Goal: Task Accomplishment & Management: Complete application form

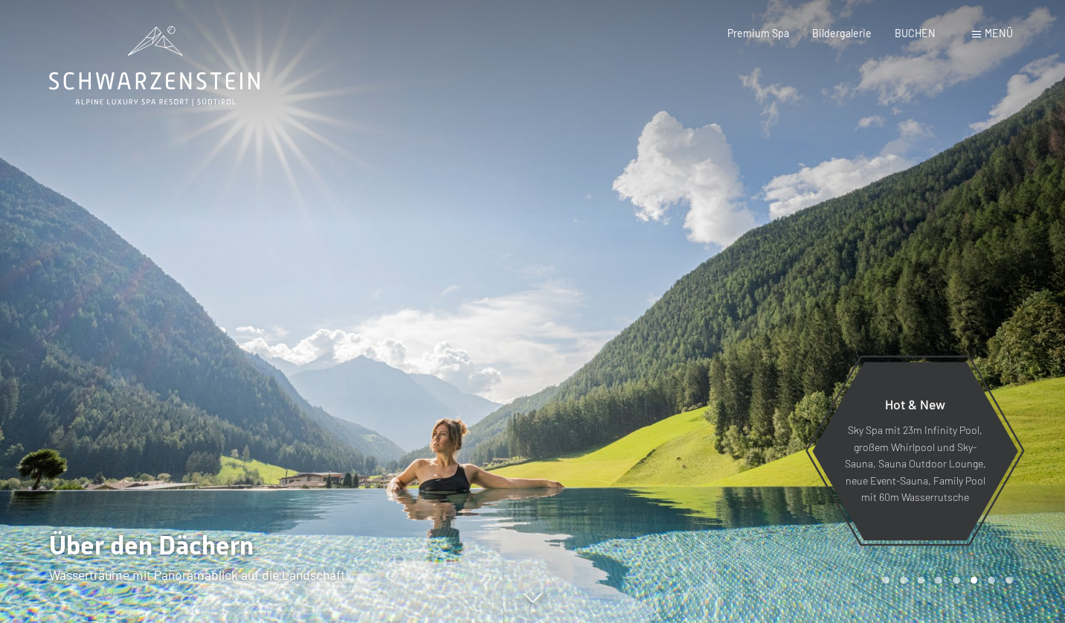
click at [992, 31] on span "Menü" at bounding box center [999, 33] width 28 height 13
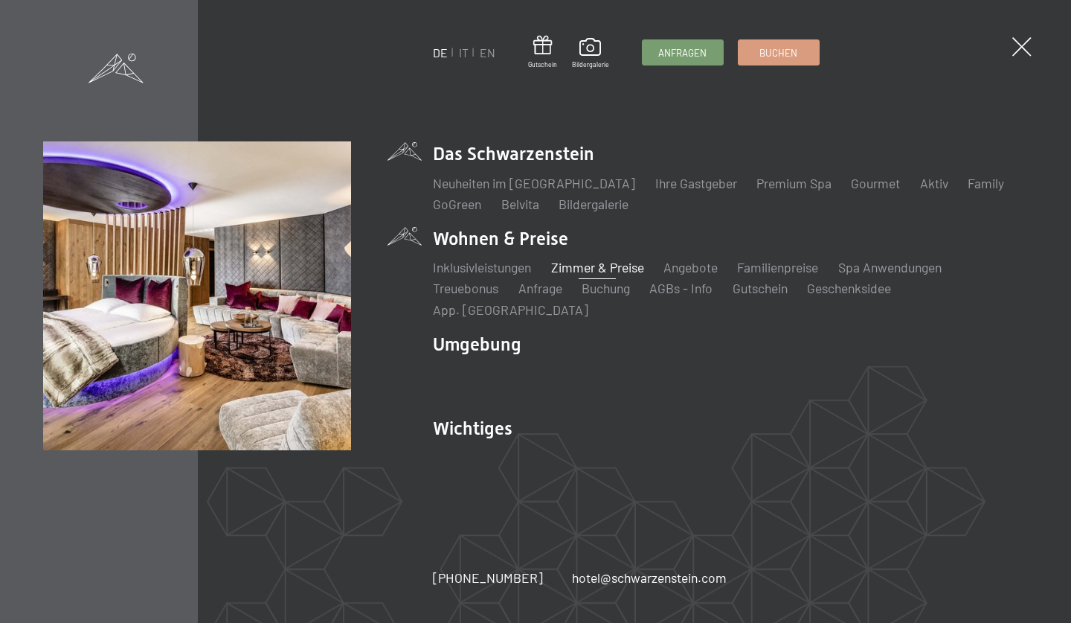
click at [612, 275] on link "Zimmer & Preise" at bounding box center [597, 267] width 93 height 16
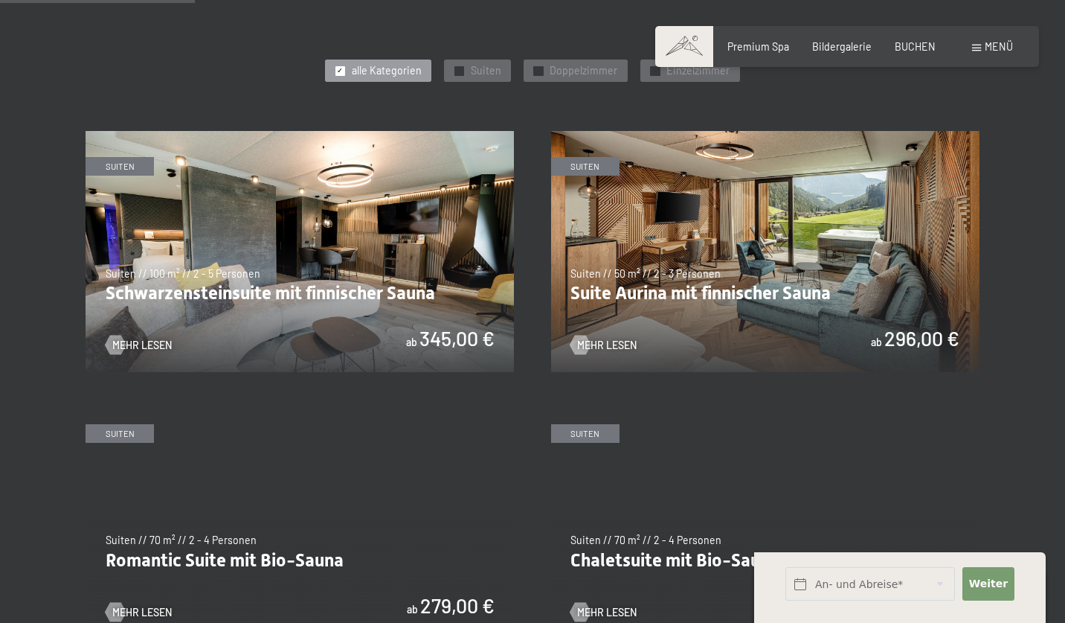
scroll to position [740, 0]
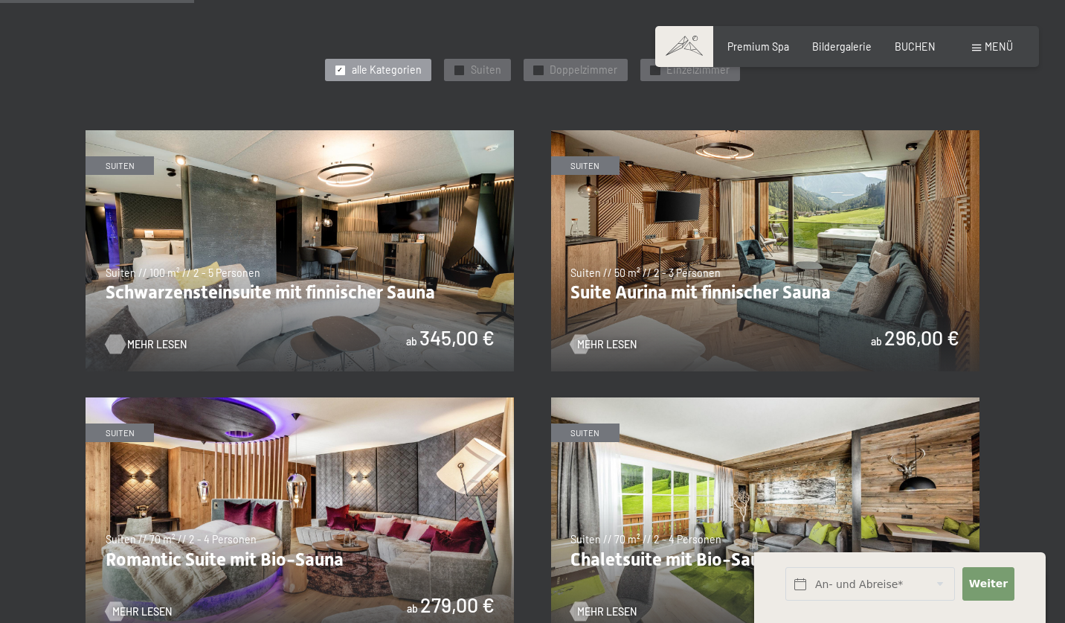
click at [148, 337] on span "Mehr Lesen" at bounding box center [157, 344] width 60 height 15
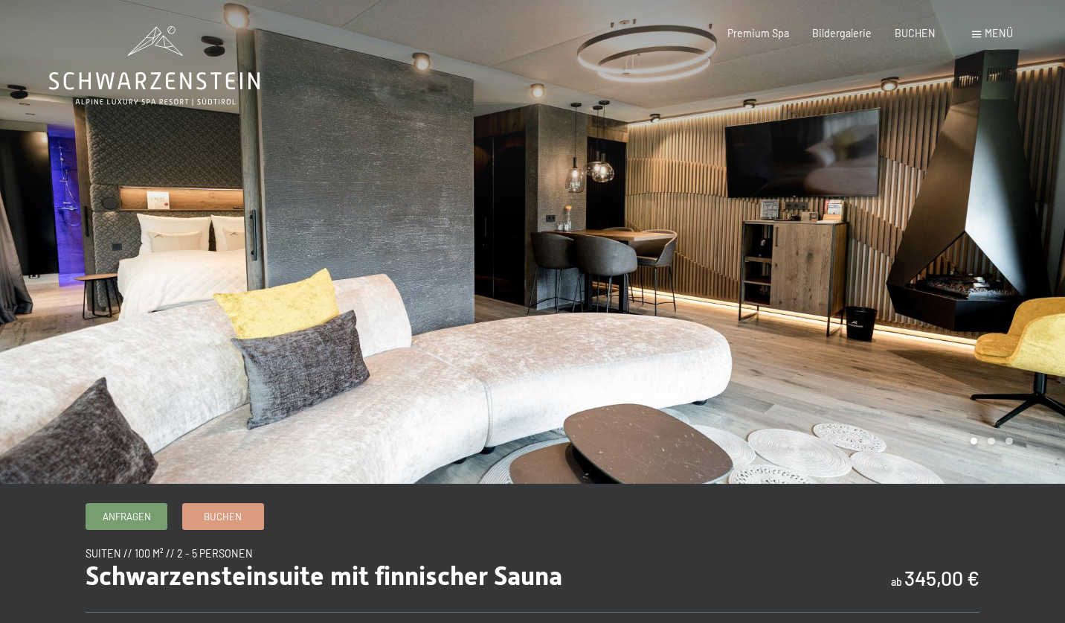
click at [969, 266] on div at bounding box center [799, 242] width 533 height 484
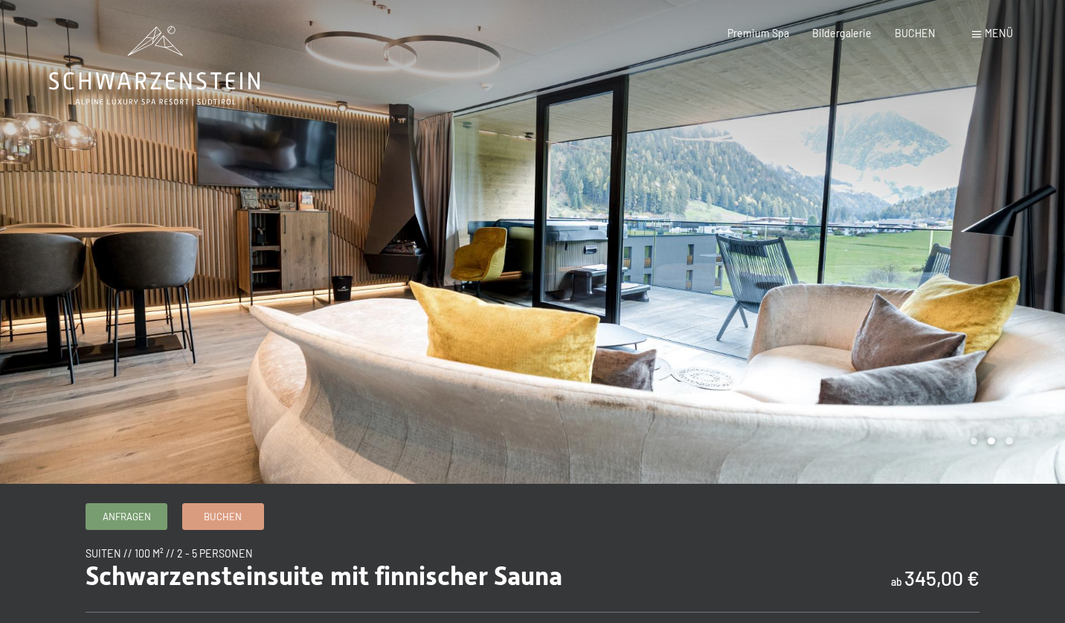
click at [971, 246] on div at bounding box center [799, 242] width 533 height 484
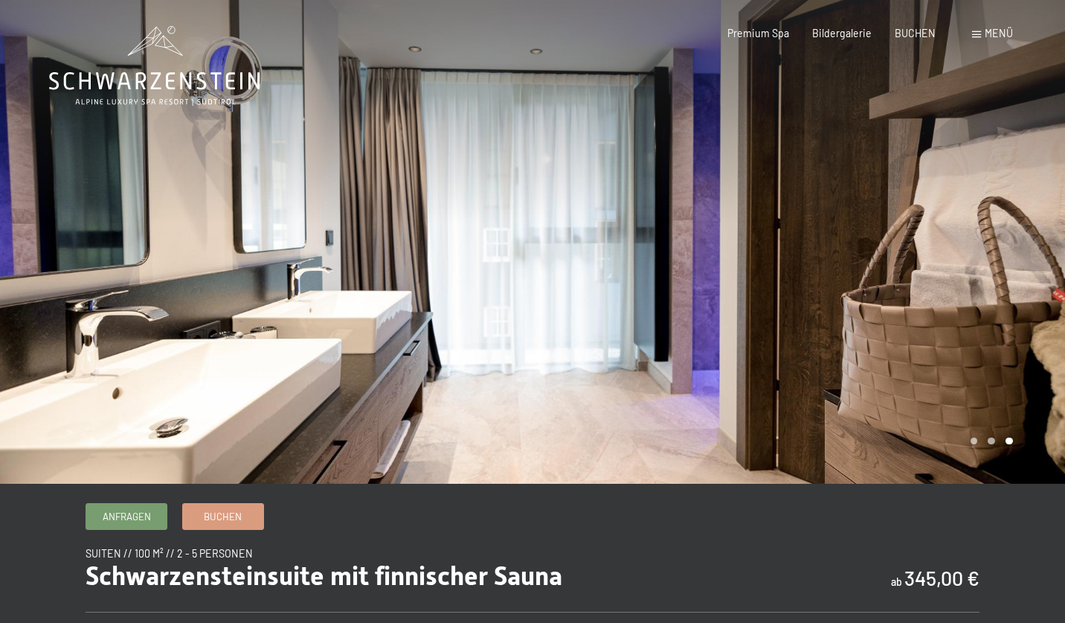
click at [974, 243] on div at bounding box center [799, 242] width 533 height 484
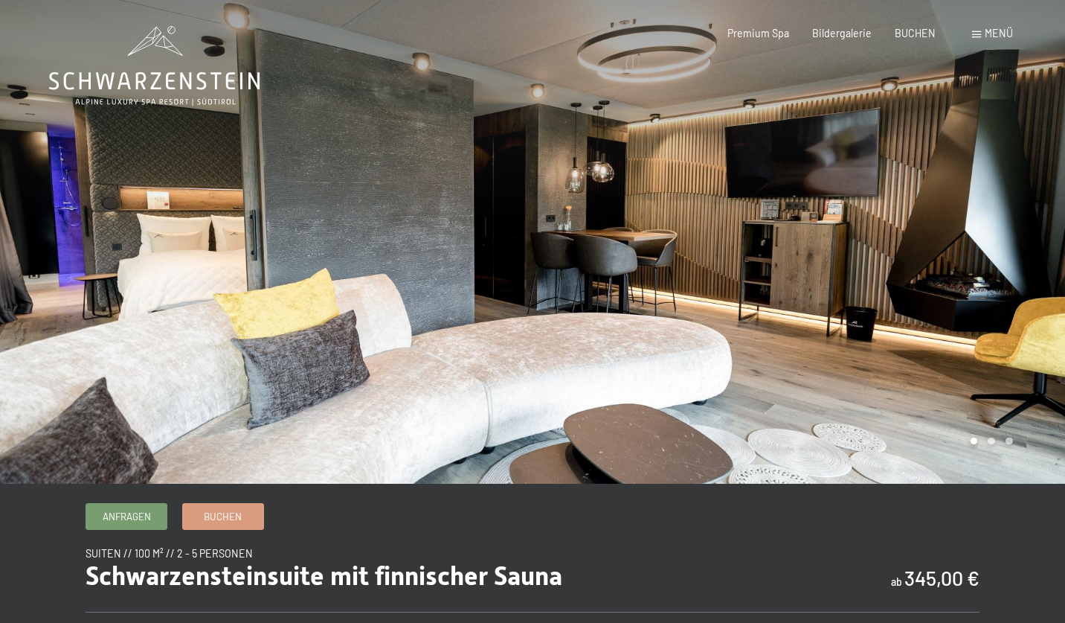
click at [974, 243] on div at bounding box center [799, 242] width 533 height 484
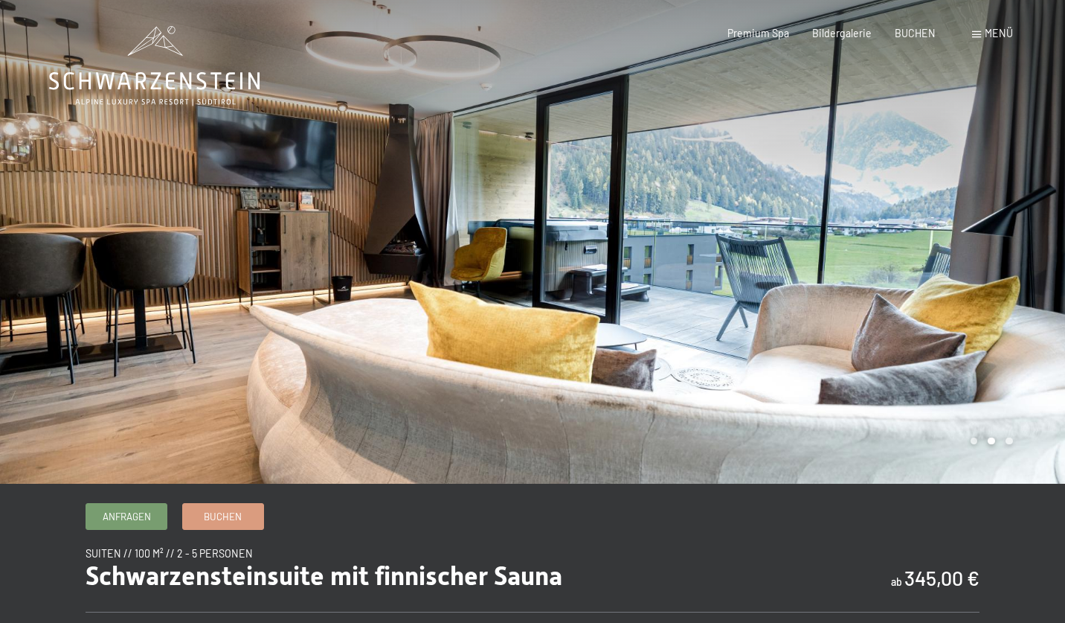
click at [974, 243] on div at bounding box center [799, 242] width 533 height 484
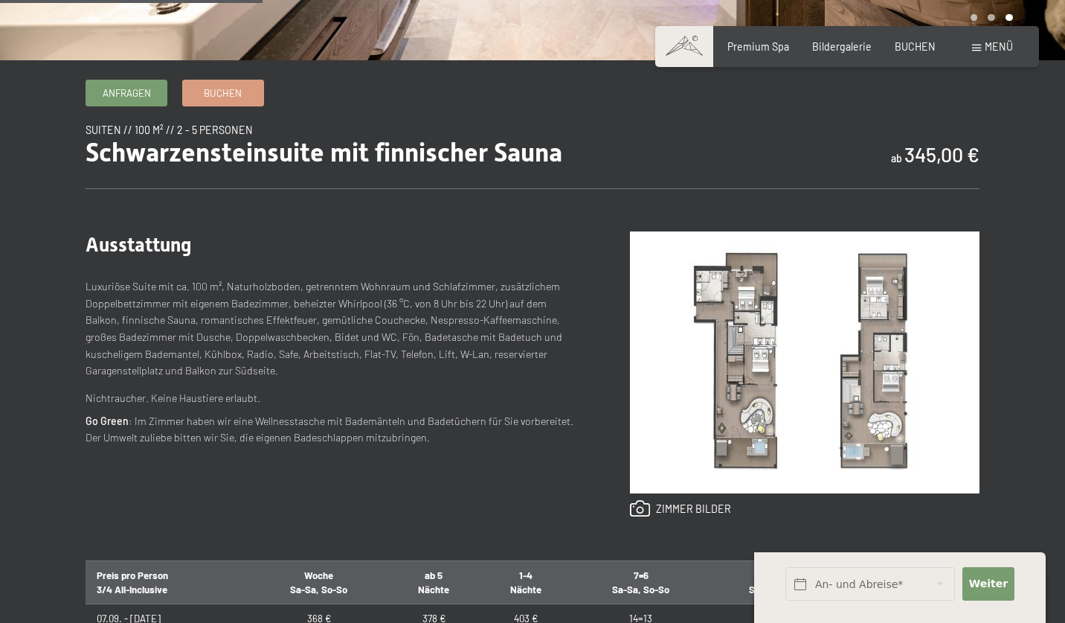
scroll to position [426, 0]
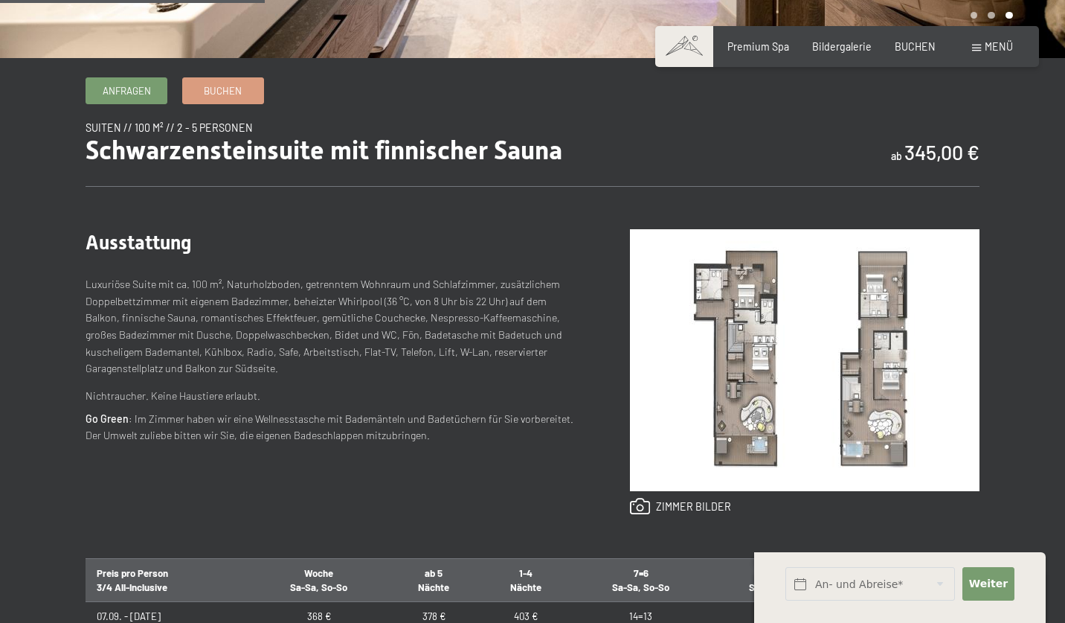
click at [757, 392] on img at bounding box center [805, 360] width 350 height 262
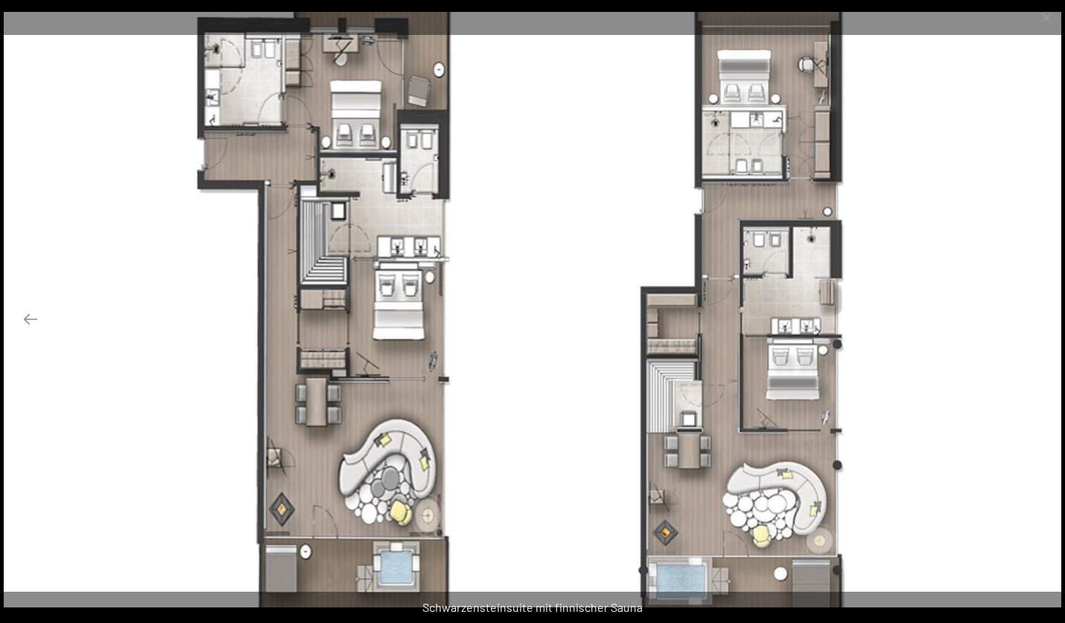
click at [1036, 318] on button "Next slide" at bounding box center [1034, 318] width 31 height 29
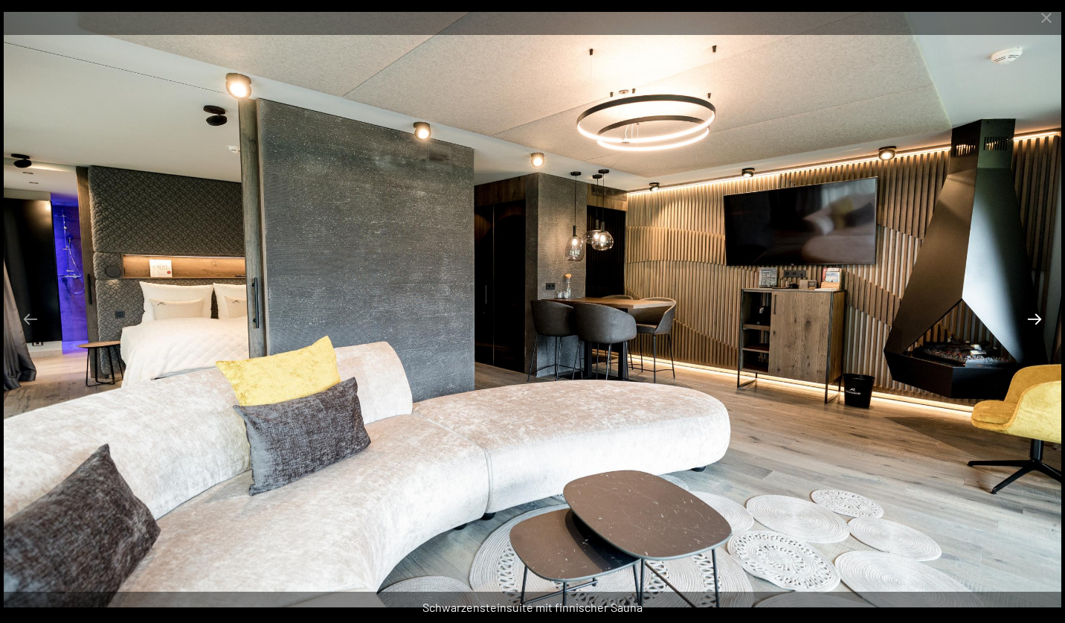
click at [1036, 318] on button "Next slide" at bounding box center [1034, 318] width 31 height 29
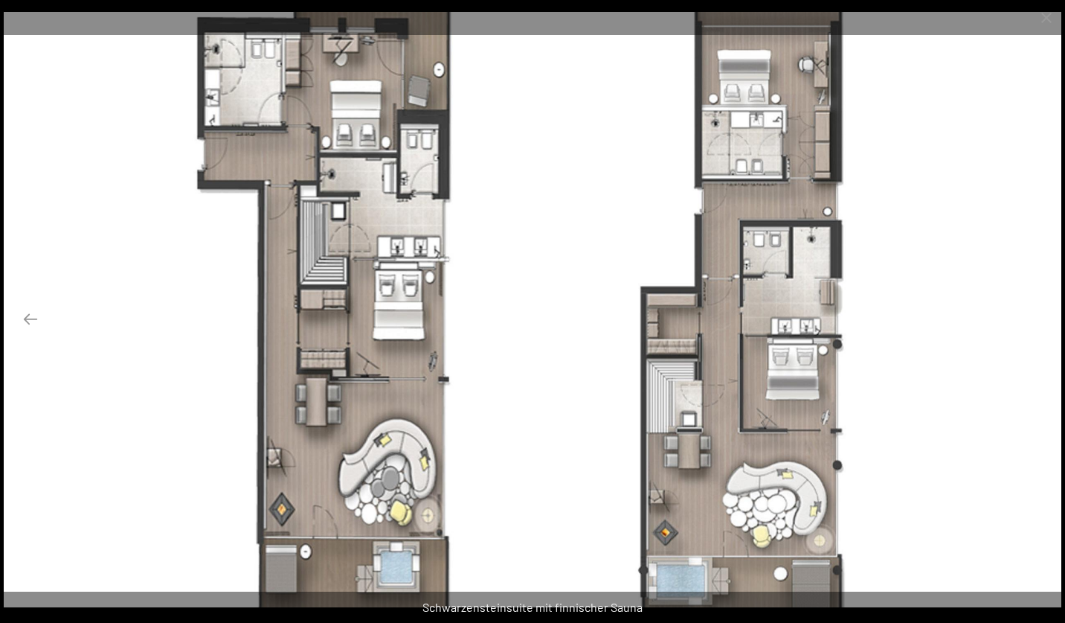
click at [1036, 318] on button "Next slide" at bounding box center [1034, 318] width 31 height 29
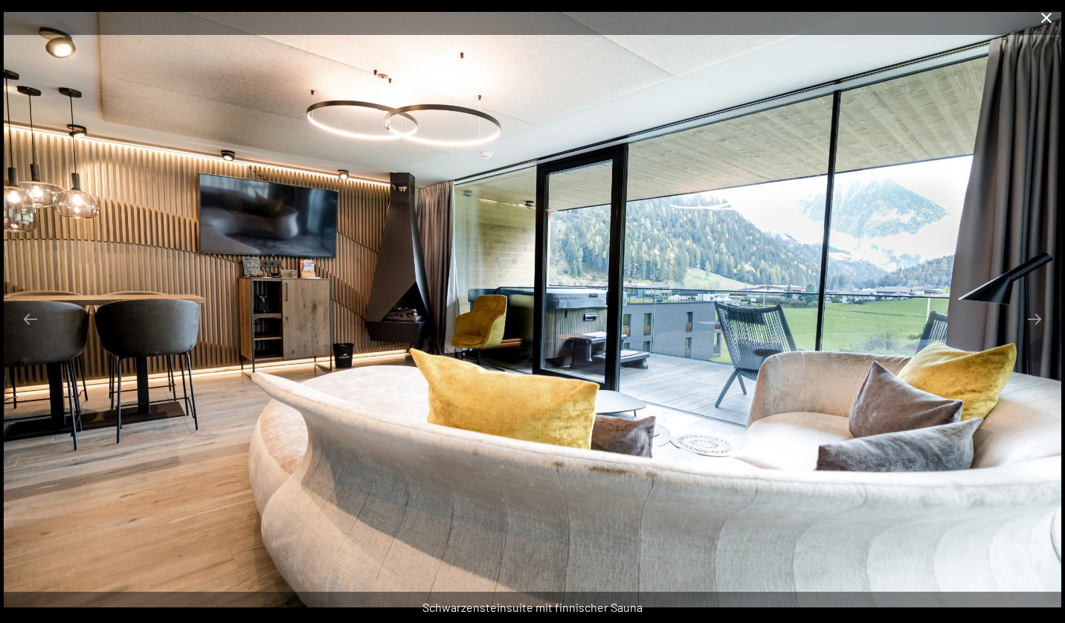
click at [1047, 13] on button "Close gallery" at bounding box center [1046, 17] width 37 height 35
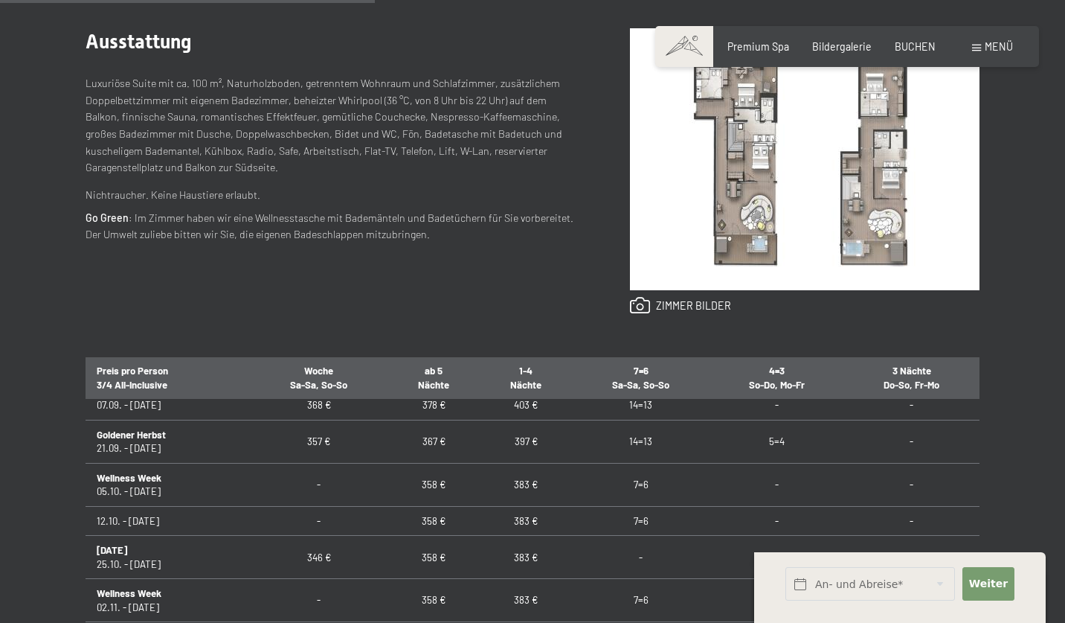
scroll to position [11, 0]
click at [873, 580] on input "text" at bounding box center [871, 583] width 170 height 33
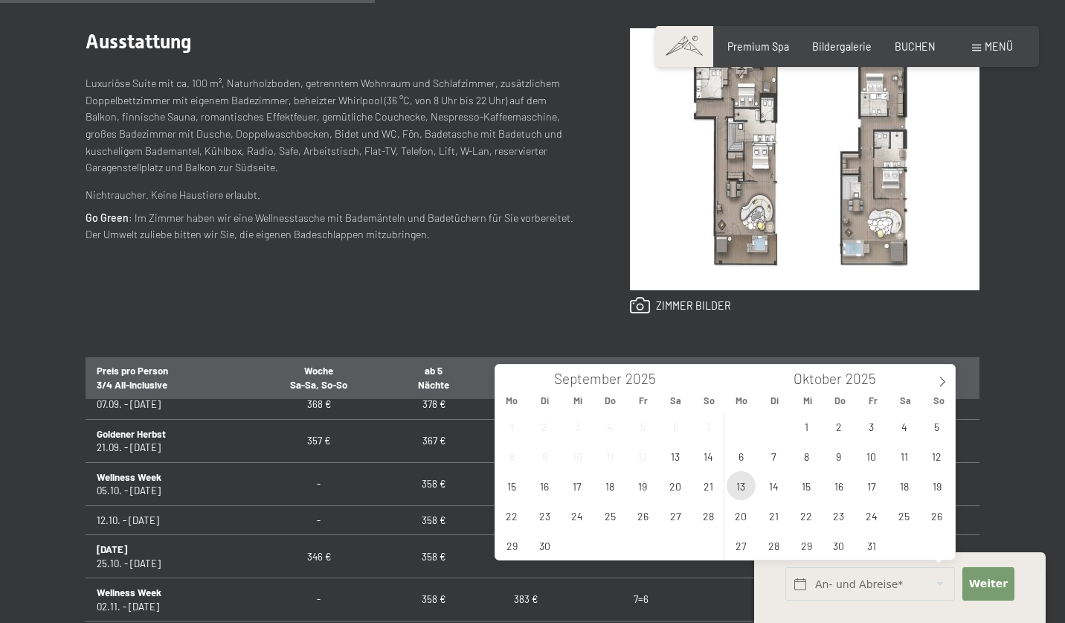
click at [740, 484] on span "13" at bounding box center [741, 485] width 29 height 29
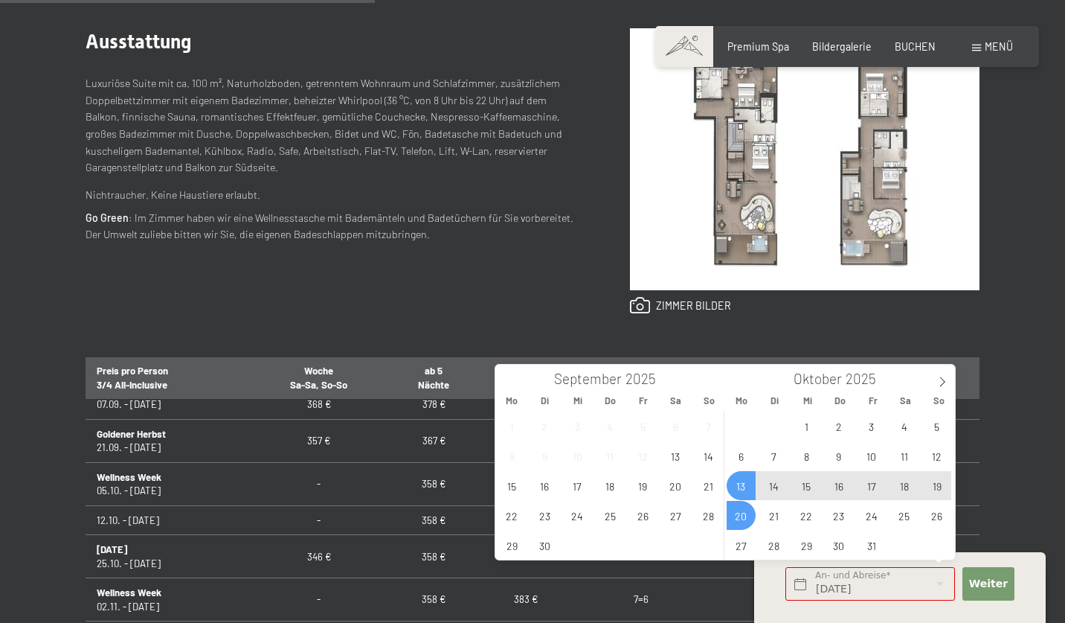
click at [741, 514] on span "20" at bounding box center [741, 515] width 29 height 29
type input "[DATE] - [DATE]"
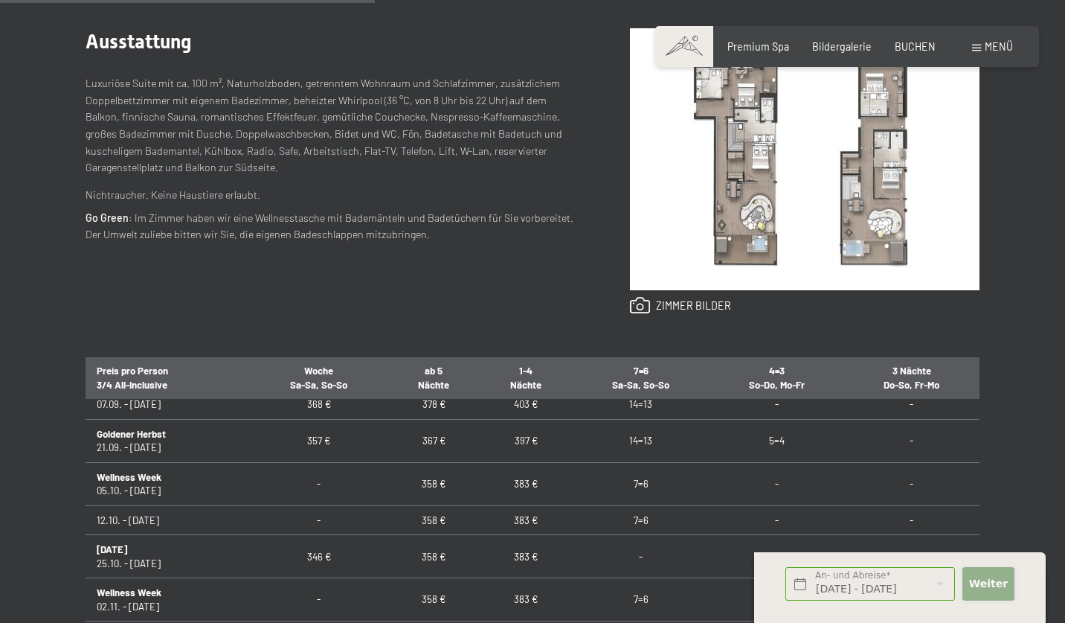
click at [993, 585] on span "Weiter" at bounding box center [988, 584] width 39 height 15
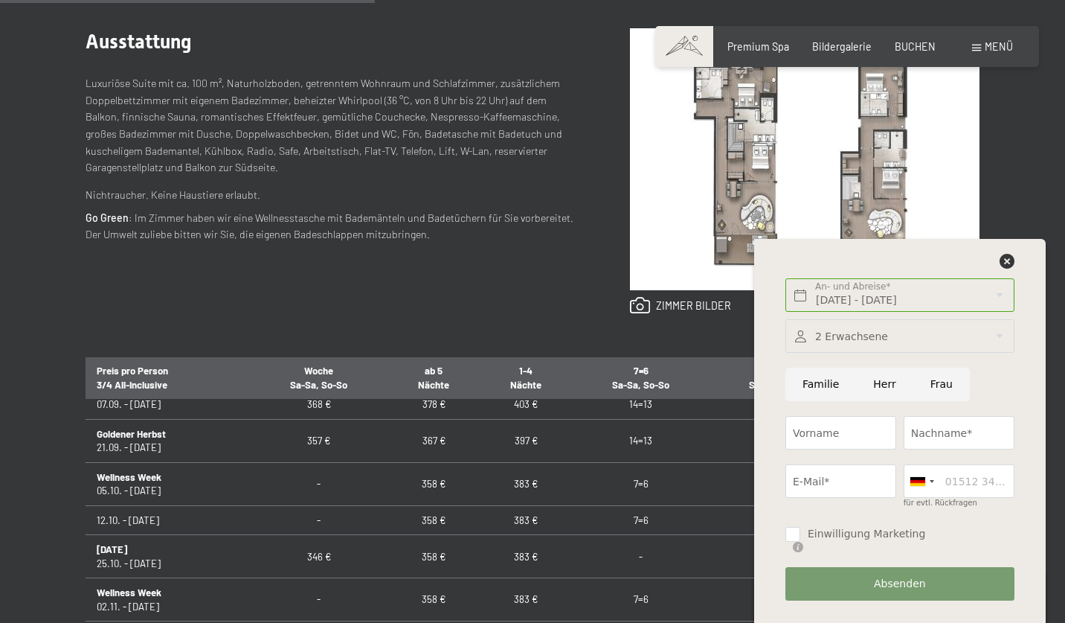
click at [883, 395] on input "Herr" at bounding box center [884, 384] width 57 height 33
radio input "true"
type input "[PERSON_NAME]"
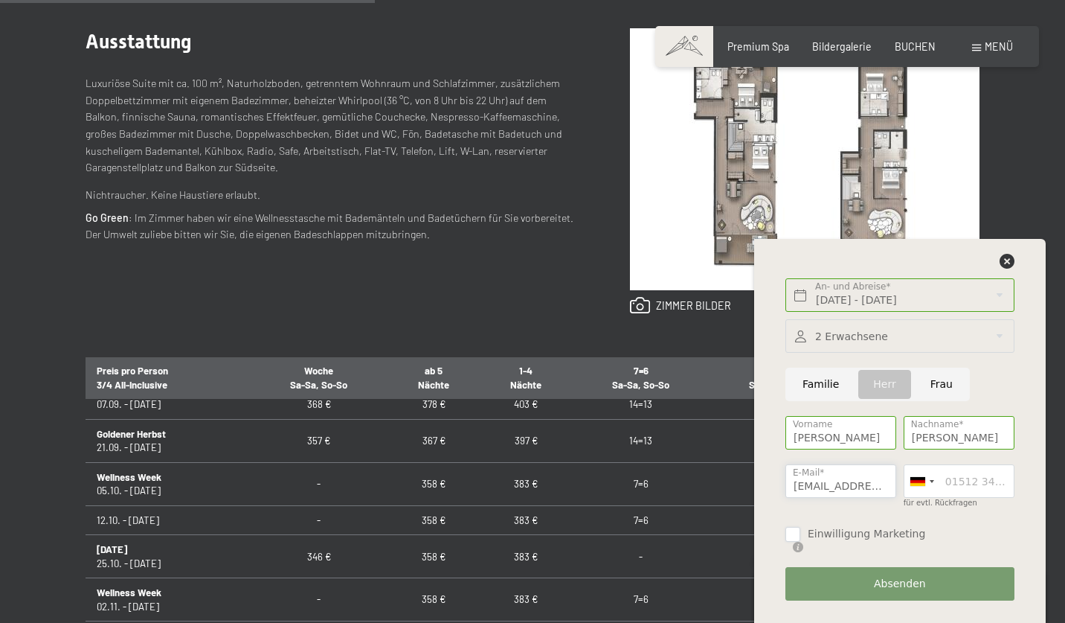
type input "[EMAIL_ADDRESS][DOMAIN_NAME]"
click at [790, 542] on input "Einwilligung Marketing" at bounding box center [793, 534] width 15 height 15
checkbox input "true"
click at [900, 583] on span "Absenden" at bounding box center [900, 584] width 52 height 15
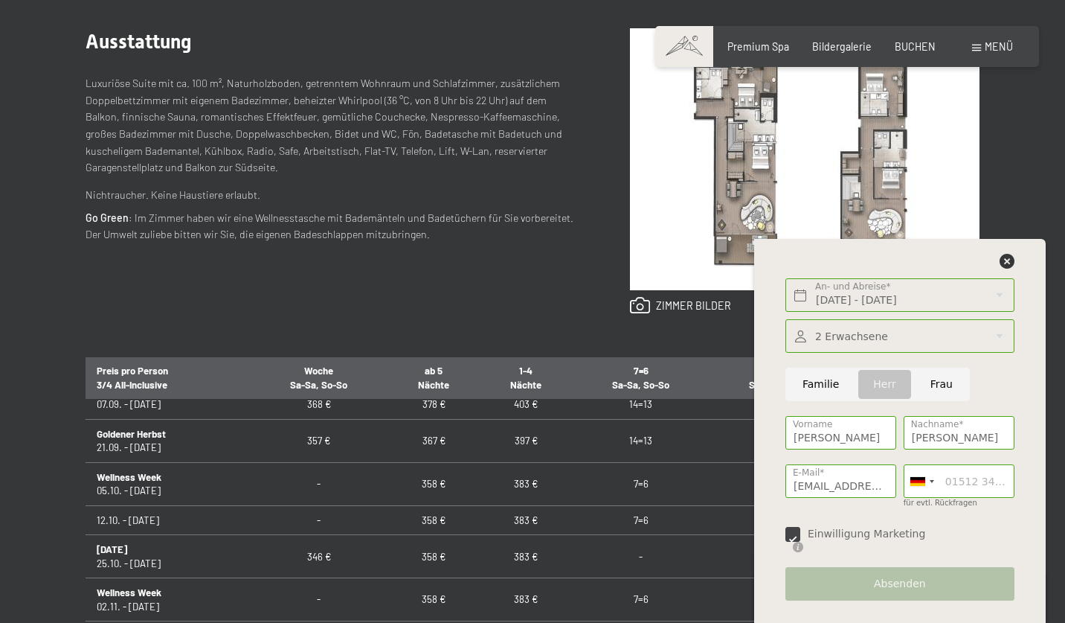
scroll to position [0, 0]
